Goal: Information Seeking & Learning: Learn about a topic

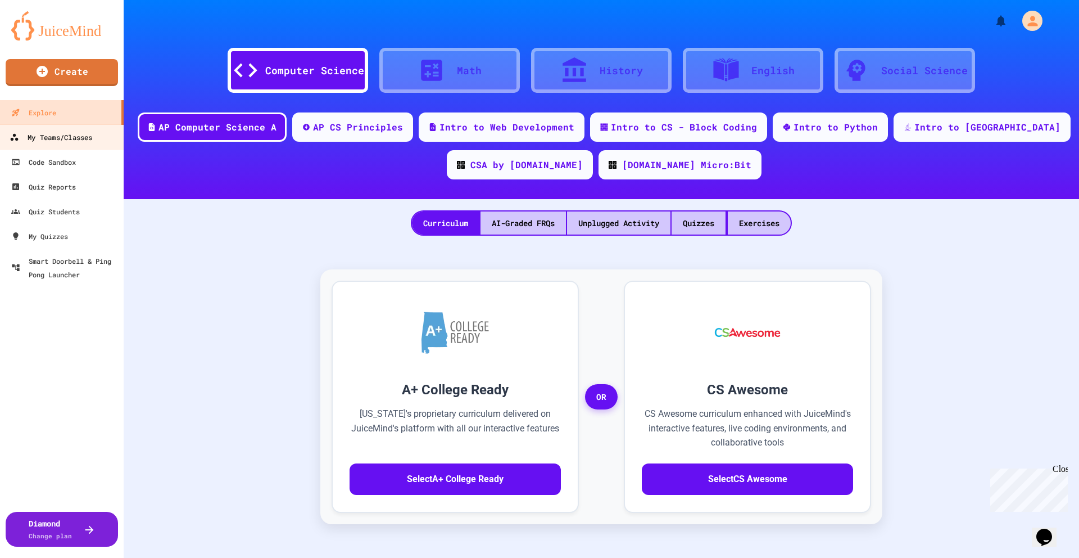
click at [80, 139] on link "My Teams/Classes" at bounding box center [62, 136] width 128 height 25
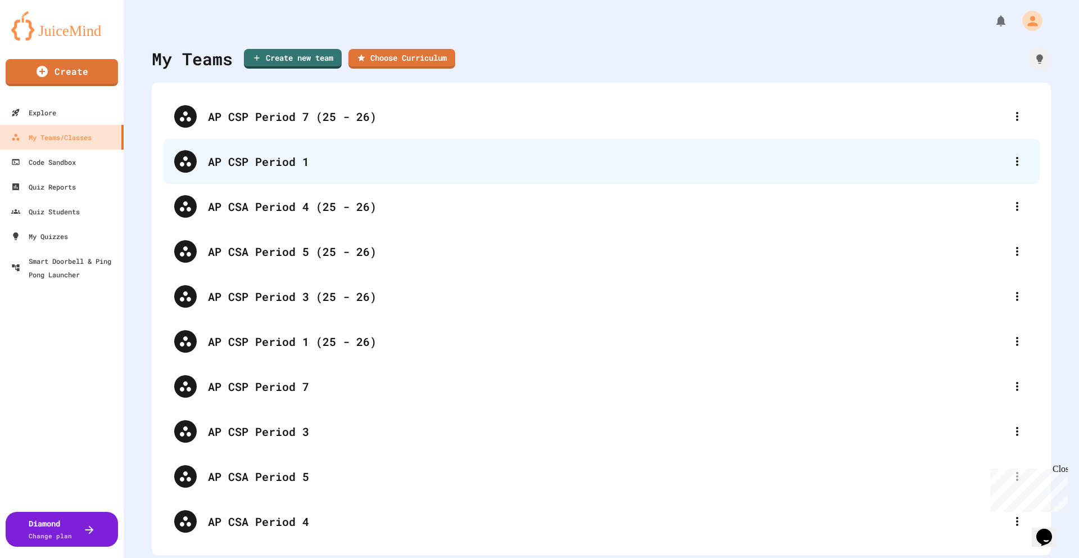
click at [269, 139] on div "AP CSP Period 1" at bounding box center [607, 161] width 798 height 17
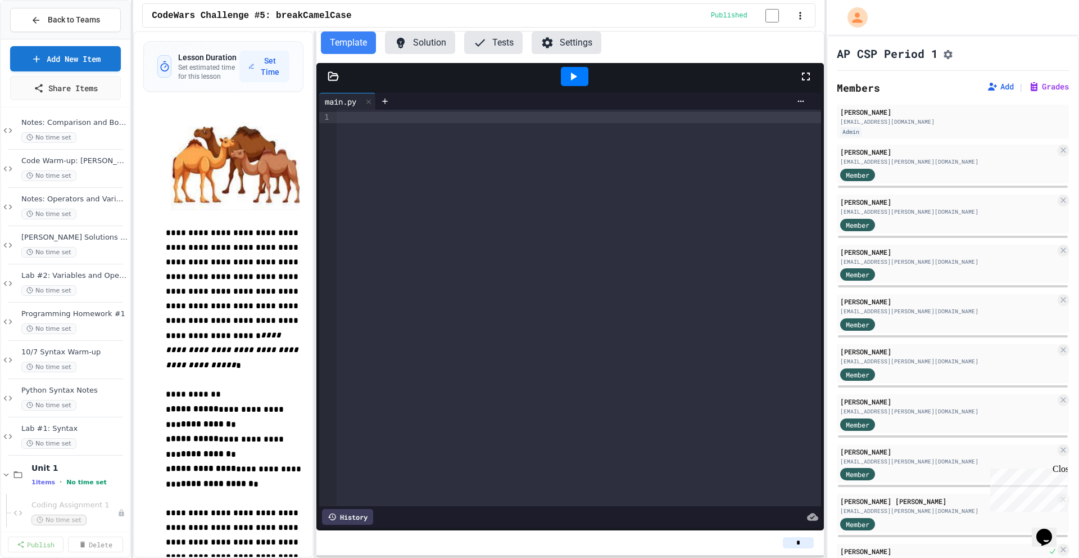
scroll to position [1854, 0]
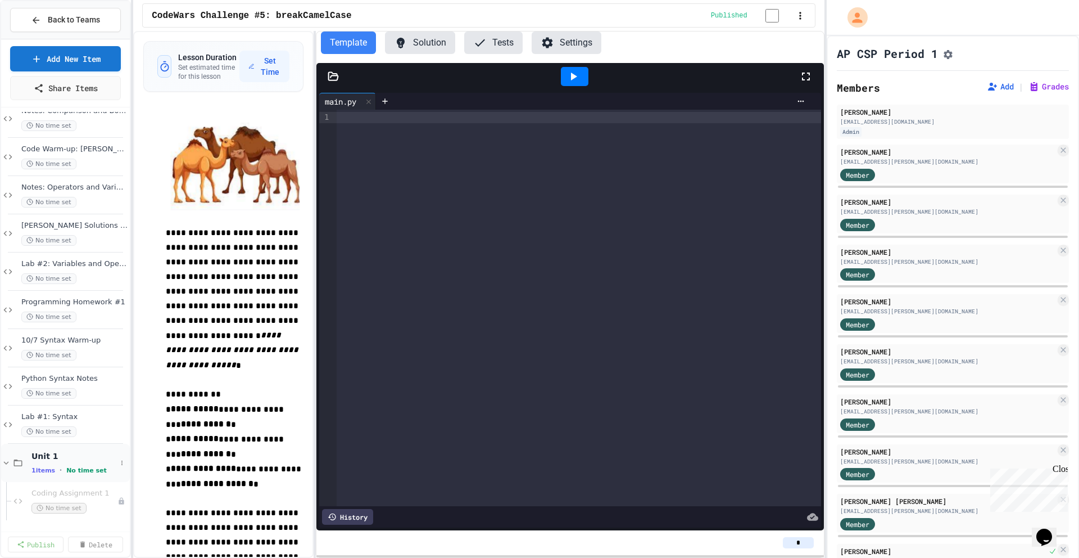
click at [49, 139] on div "Unit 1 1 items • No time set" at bounding box center [73, 463] width 85 height 24
click at [68, 139] on span "No time set" at bounding box center [48, 469] width 55 height 11
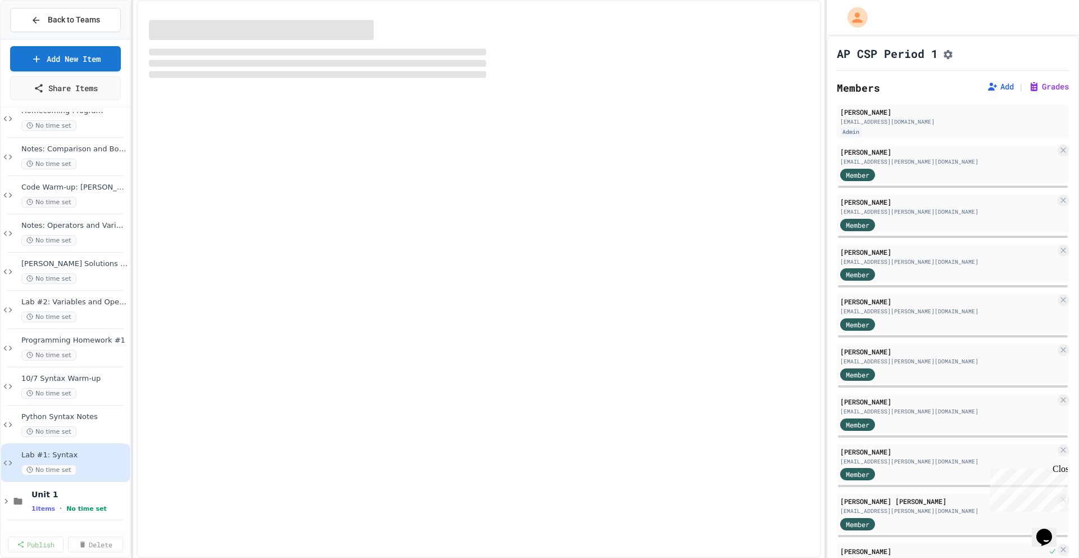
scroll to position [1802, 0]
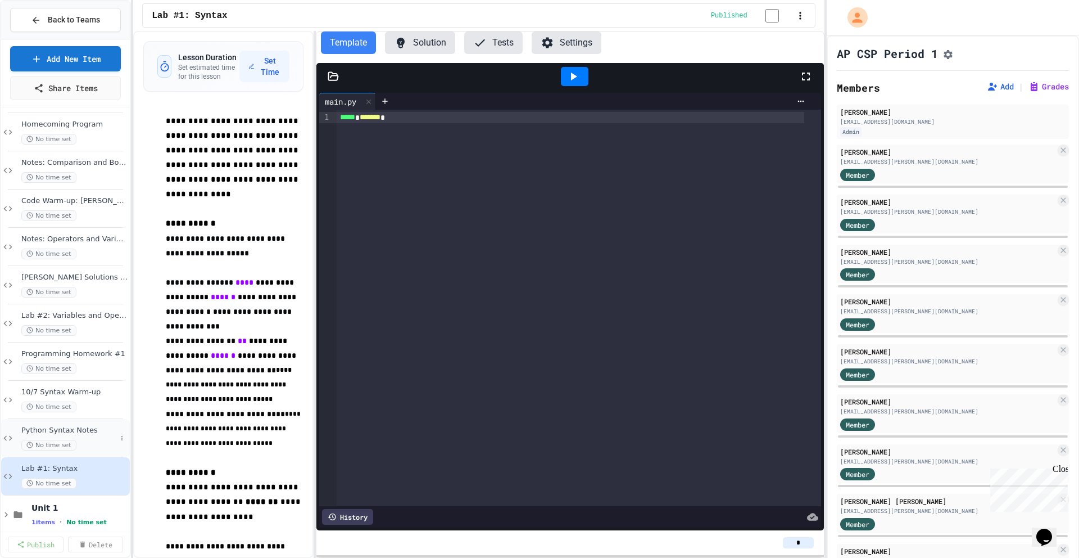
click at [79, 139] on div "Python Syntax Notes No time set" at bounding box center [68, 437] width 95 height 25
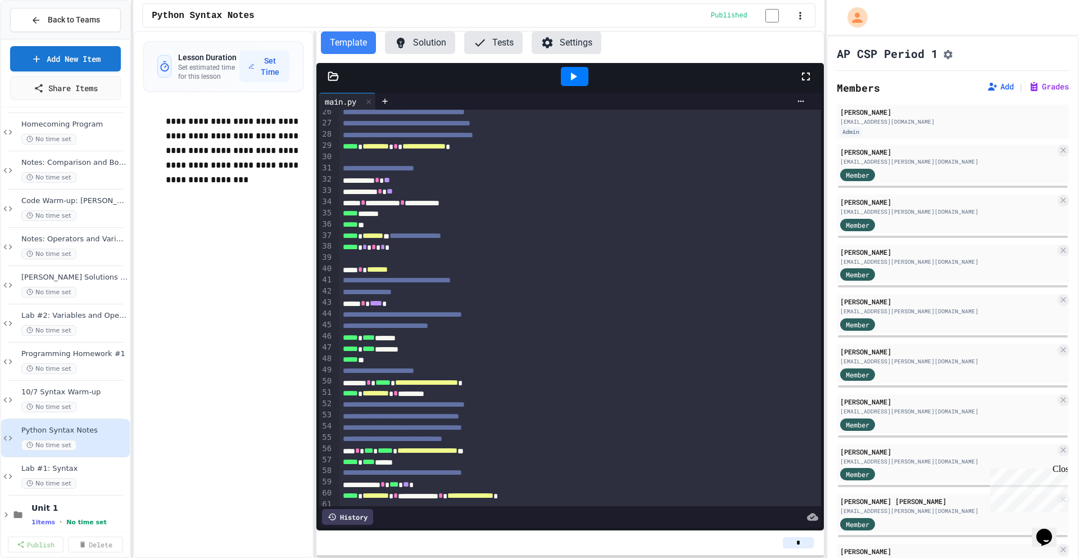
scroll to position [580, 0]
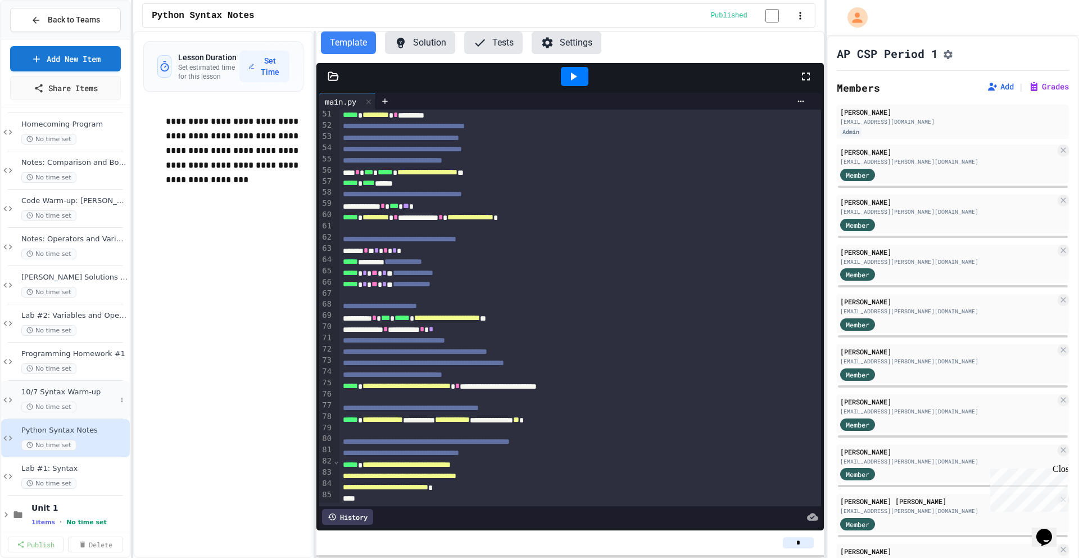
click at [73, 139] on div "10/7 Syntax Warm-up No time set" at bounding box center [68, 399] width 95 height 25
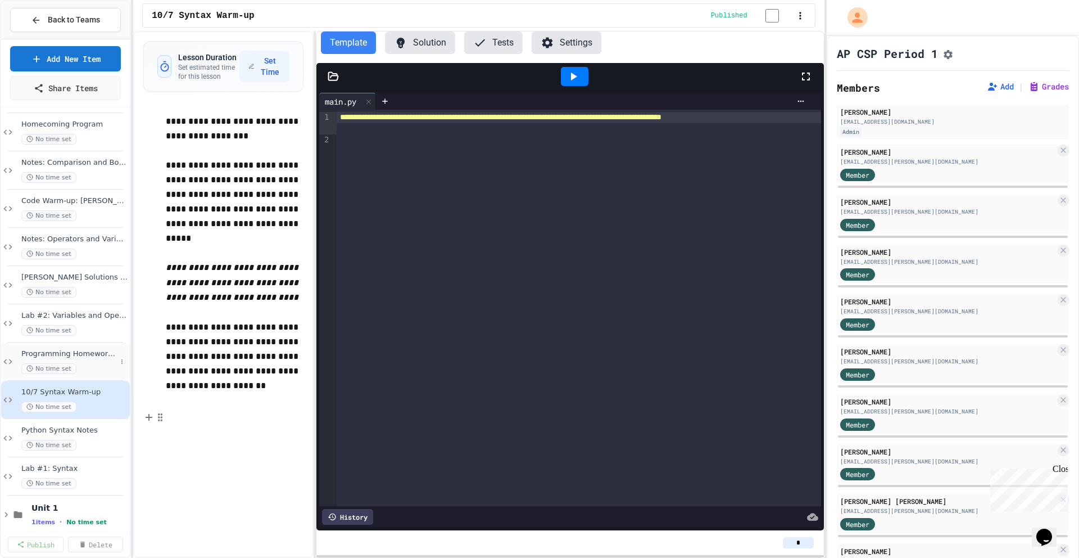
click at [61, 139] on span "No time set" at bounding box center [48, 368] width 55 height 11
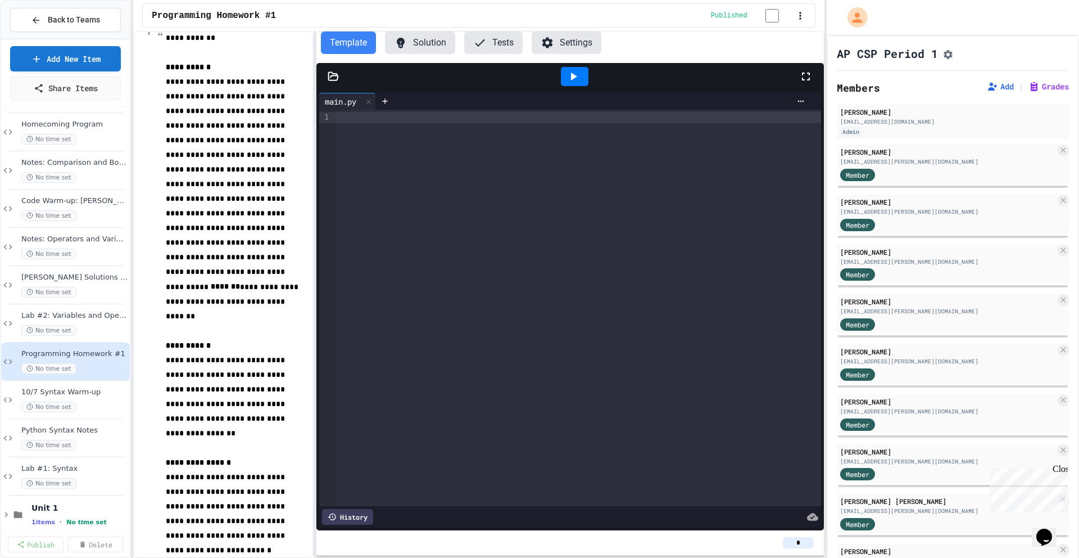
scroll to position [975, 0]
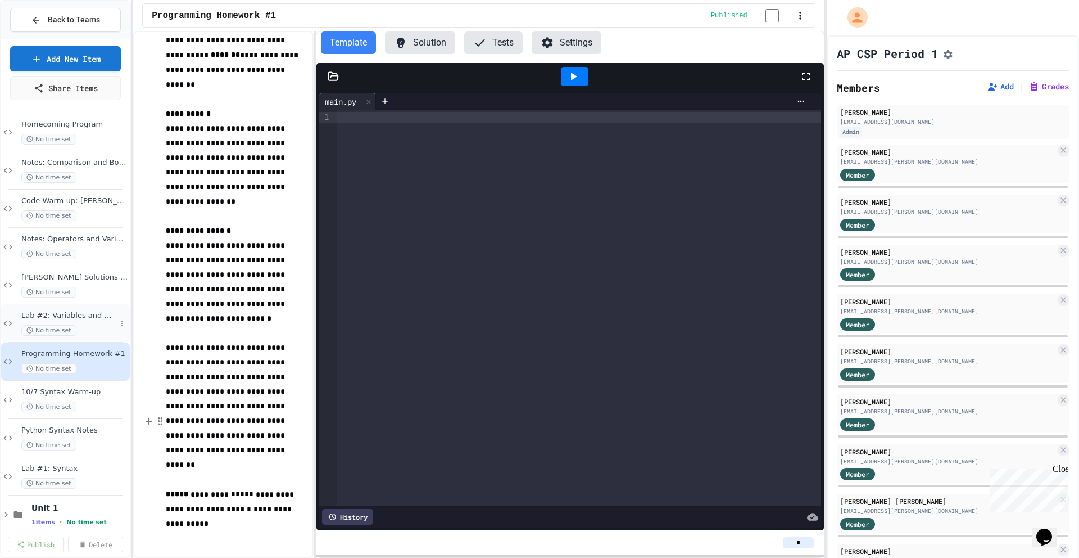
click at [55, 139] on span "Lab #2: Variables and Operators" at bounding box center [68, 316] width 95 height 10
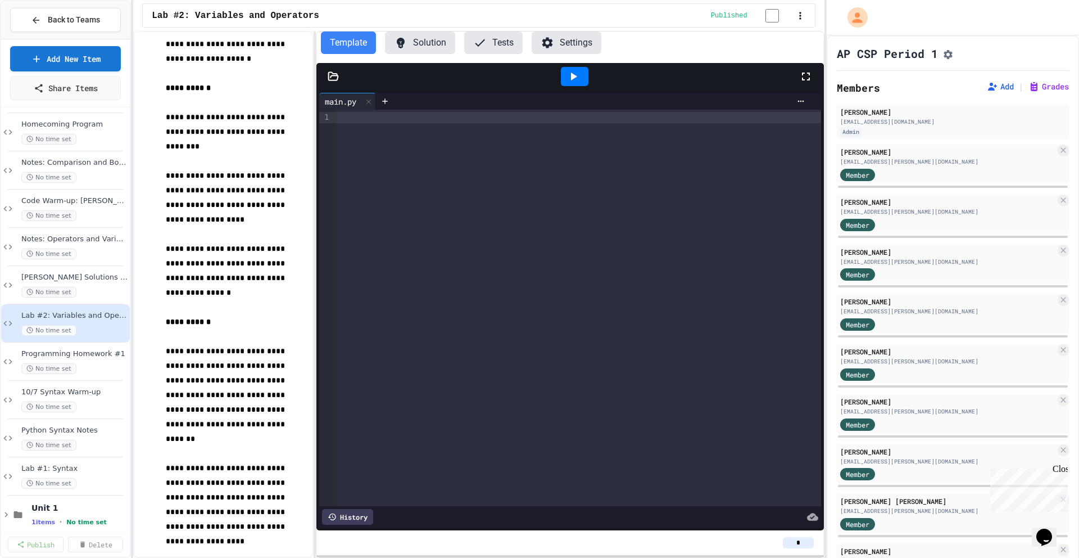
scroll to position [872, 0]
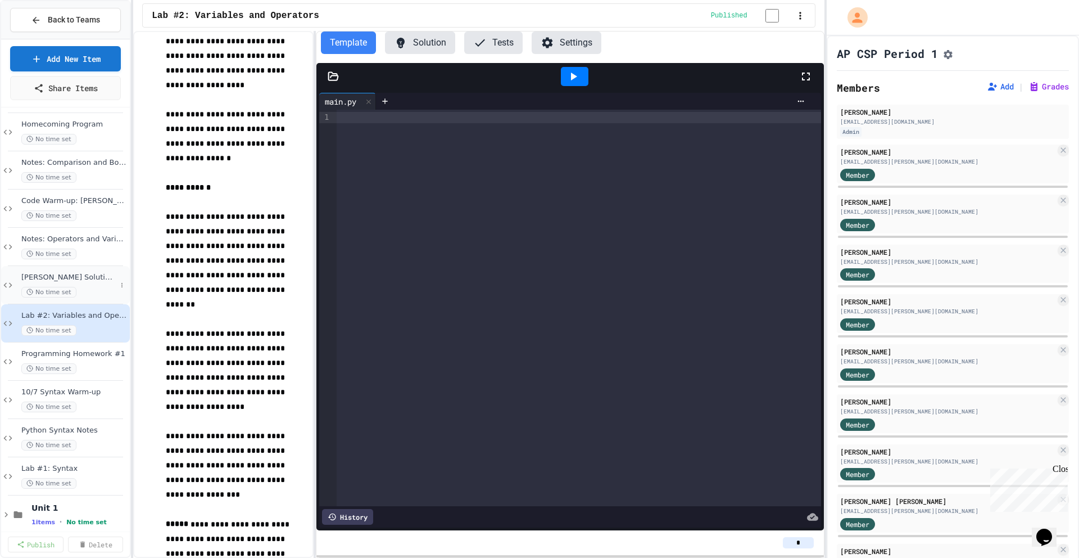
click at [82, 139] on div "[PERSON_NAME] Solutions to Lab #2 No time set" at bounding box center [68, 285] width 95 height 25
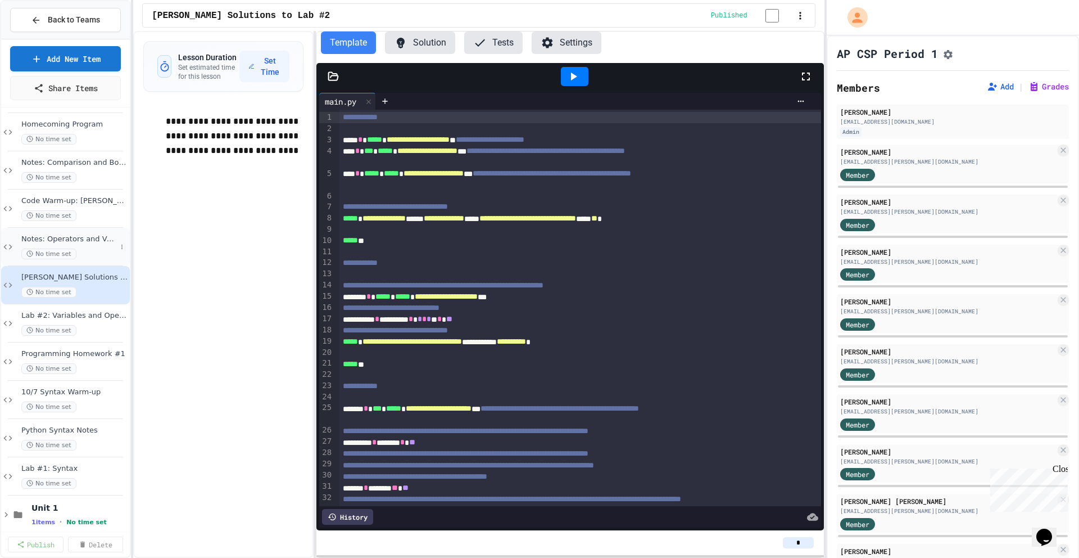
click at [50, 139] on span "No time set" at bounding box center [48, 253] width 55 height 11
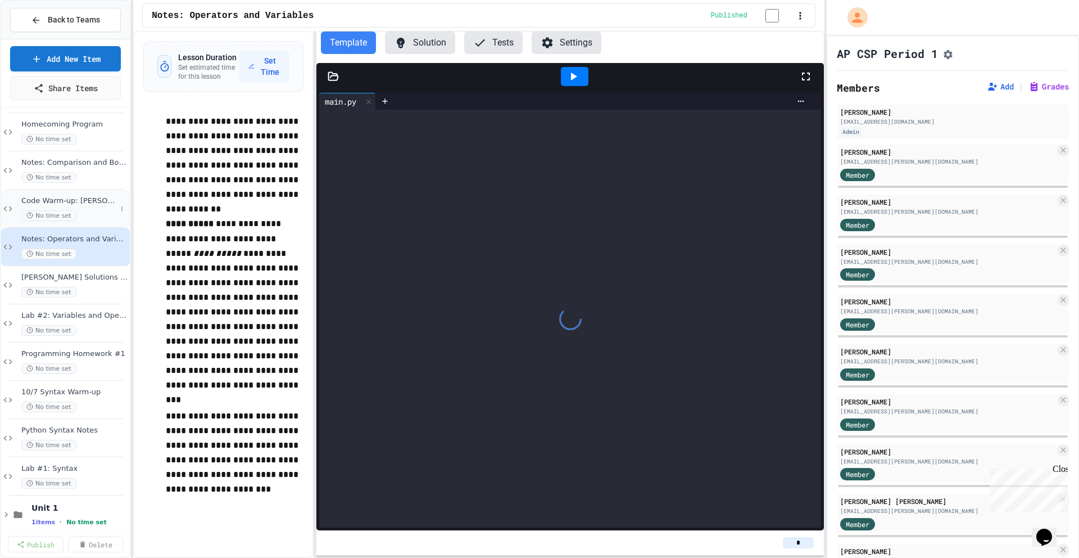
click at [55, 139] on span "No time set" at bounding box center [48, 215] width 55 height 11
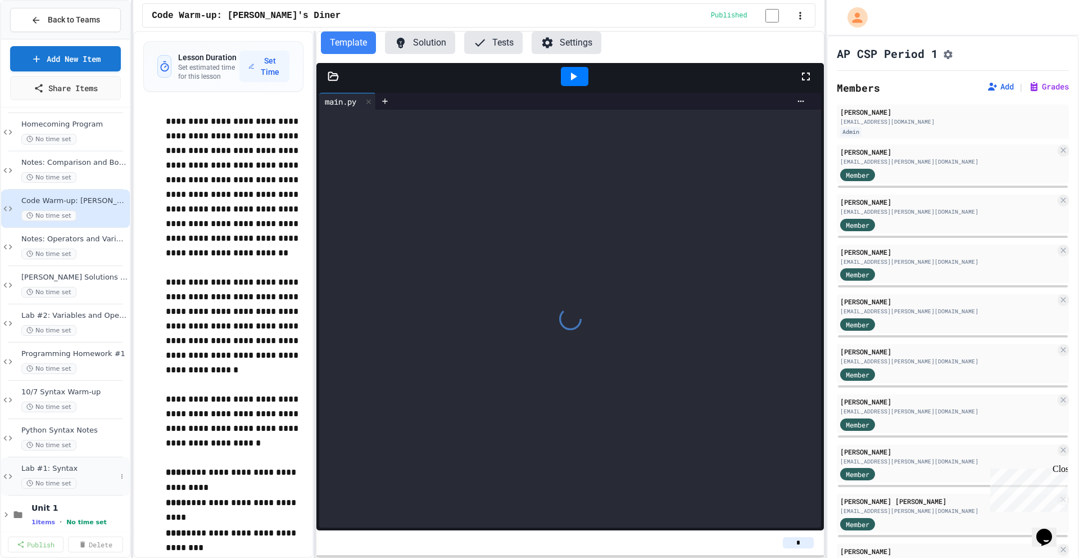
click at [65, 139] on div "Lab #1: Syntax No time set" at bounding box center [68, 476] width 95 height 25
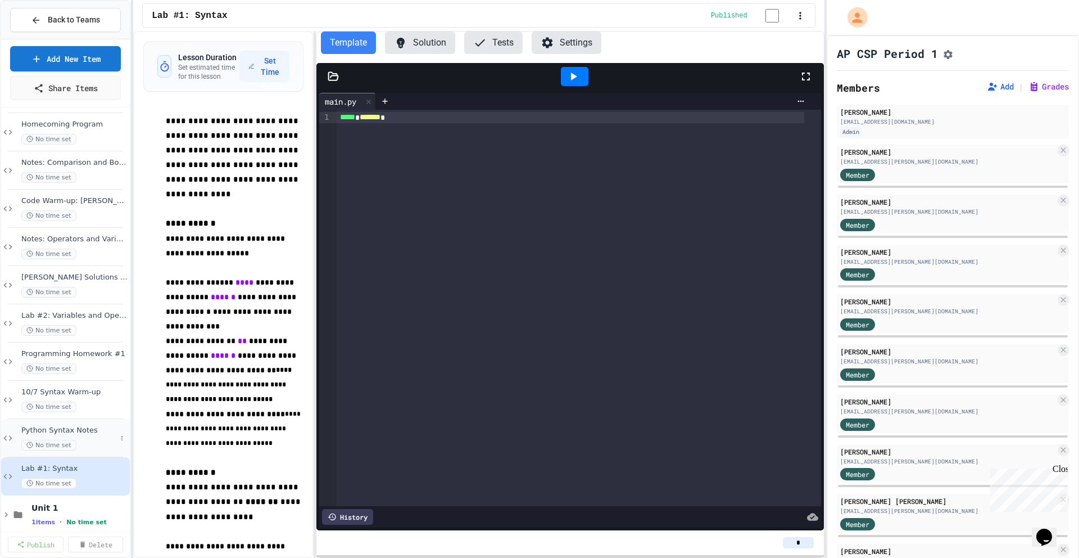
click at [83, 139] on div "No time set" at bounding box center [68, 445] width 95 height 11
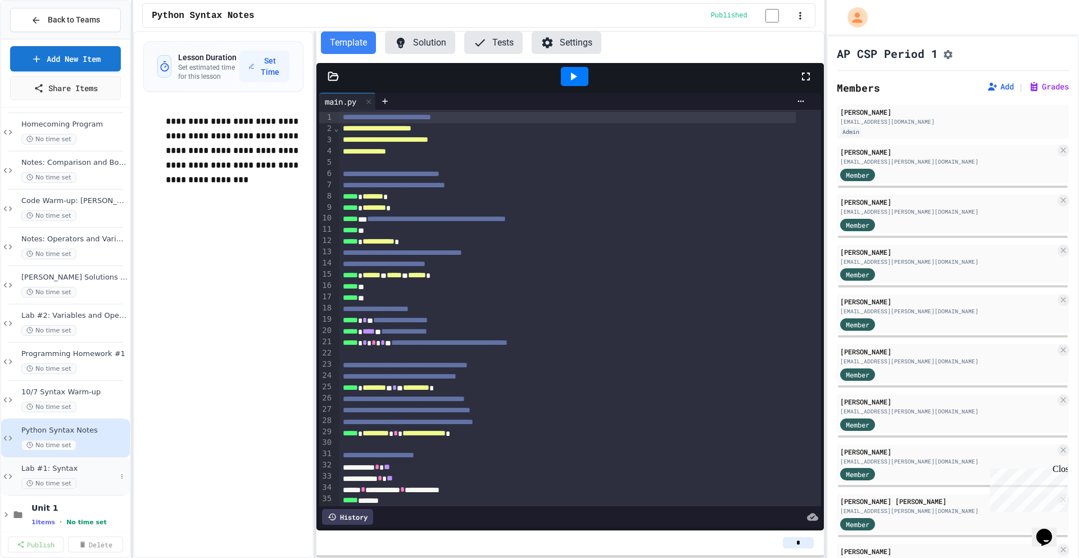
click at [46, 139] on div "Lab #1: Syntax No time set" at bounding box center [68, 476] width 95 height 25
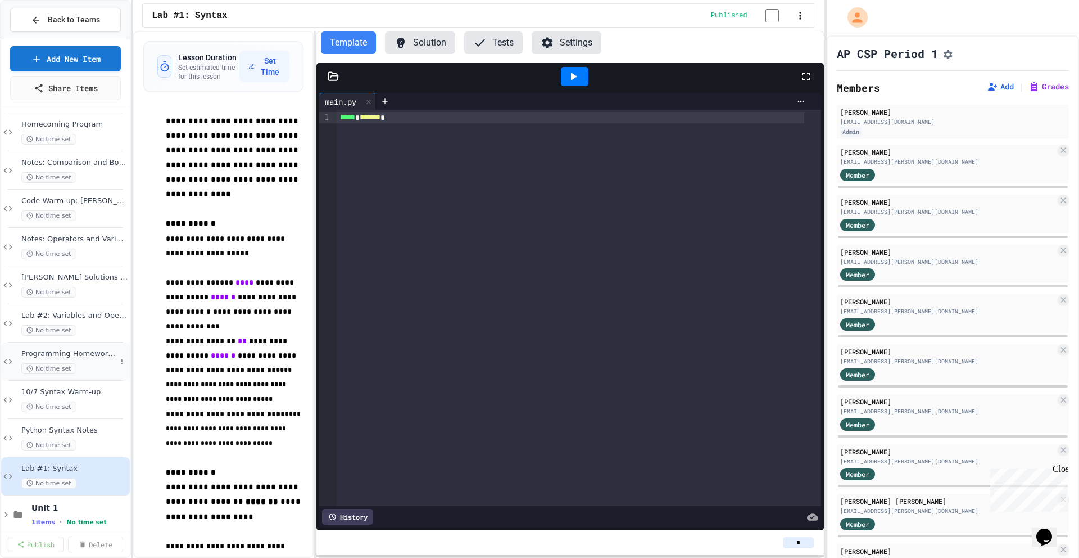
click at [53, 139] on span "Programming Homework #1" at bounding box center [68, 354] width 95 height 10
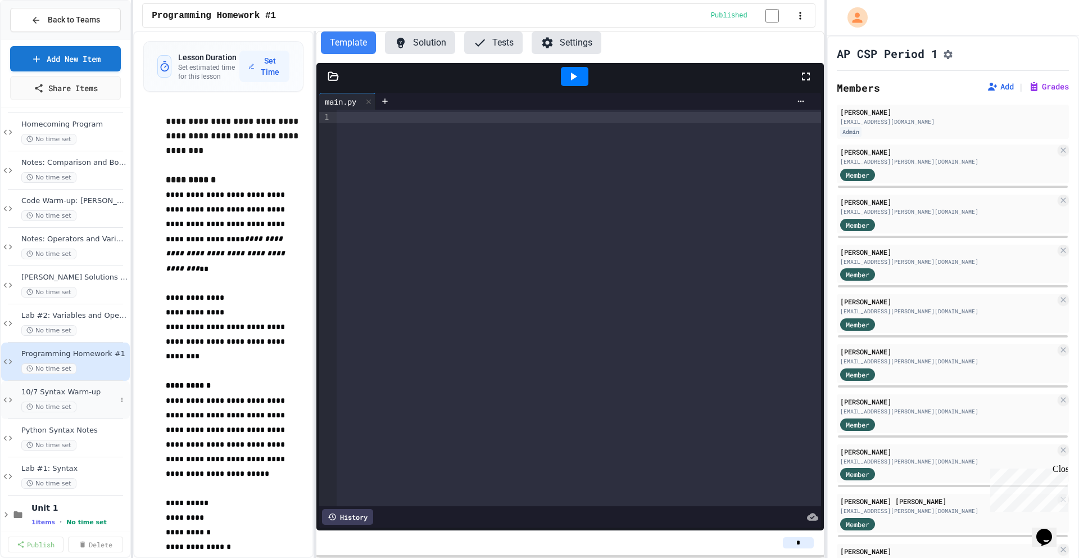
click at [85, 139] on div "No time set" at bounding box center [68, 406] width 95 height 11
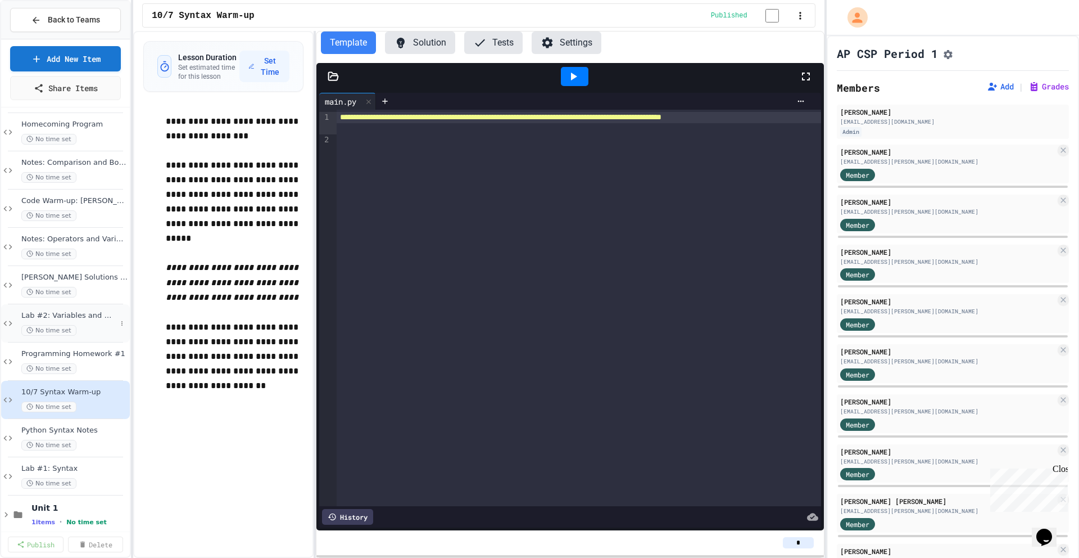
click at [91, 139] on div "Lab #2: Variables and Operators No time set" at bounding box center [68, 323] width 95 height 25
